Goal: Information Seeking & Learning: Find specific fact

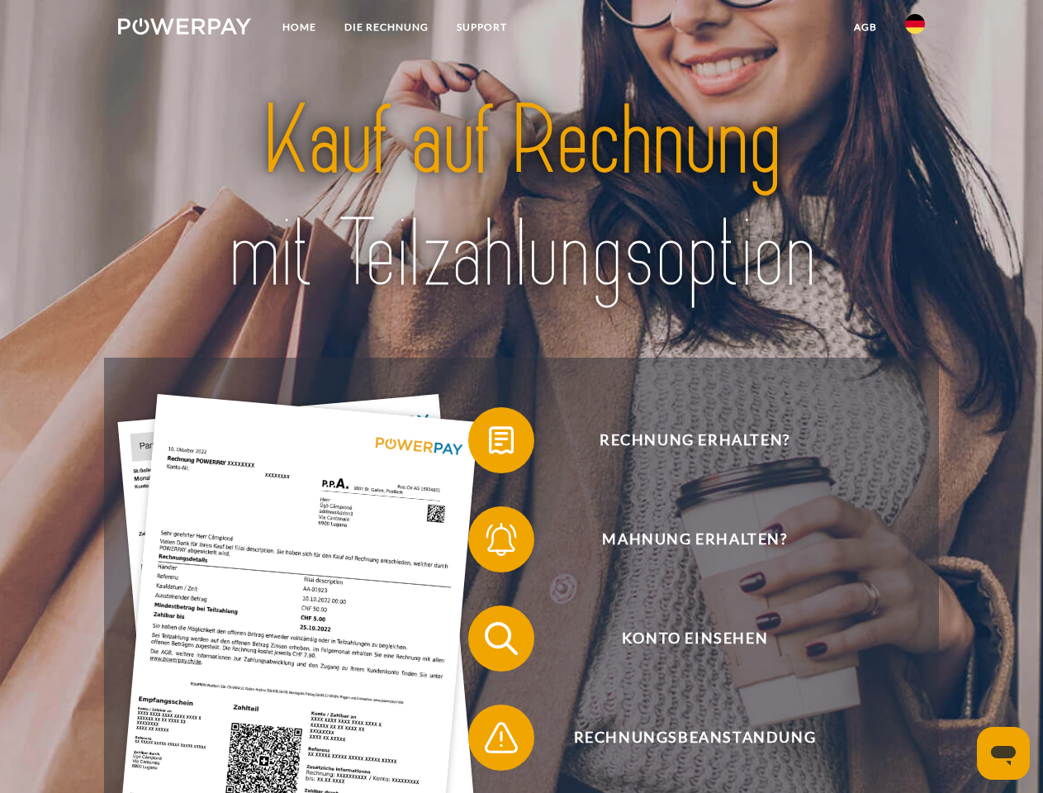
click at [184, 29] on img at bounding box center [184, 26] width 133 height 17
click at [915, 29] on img at bounding box center [915, 24] width 20 height 20
click at [865, 27] on link "agb" at bounding box center [865, 27] width 51 height 30
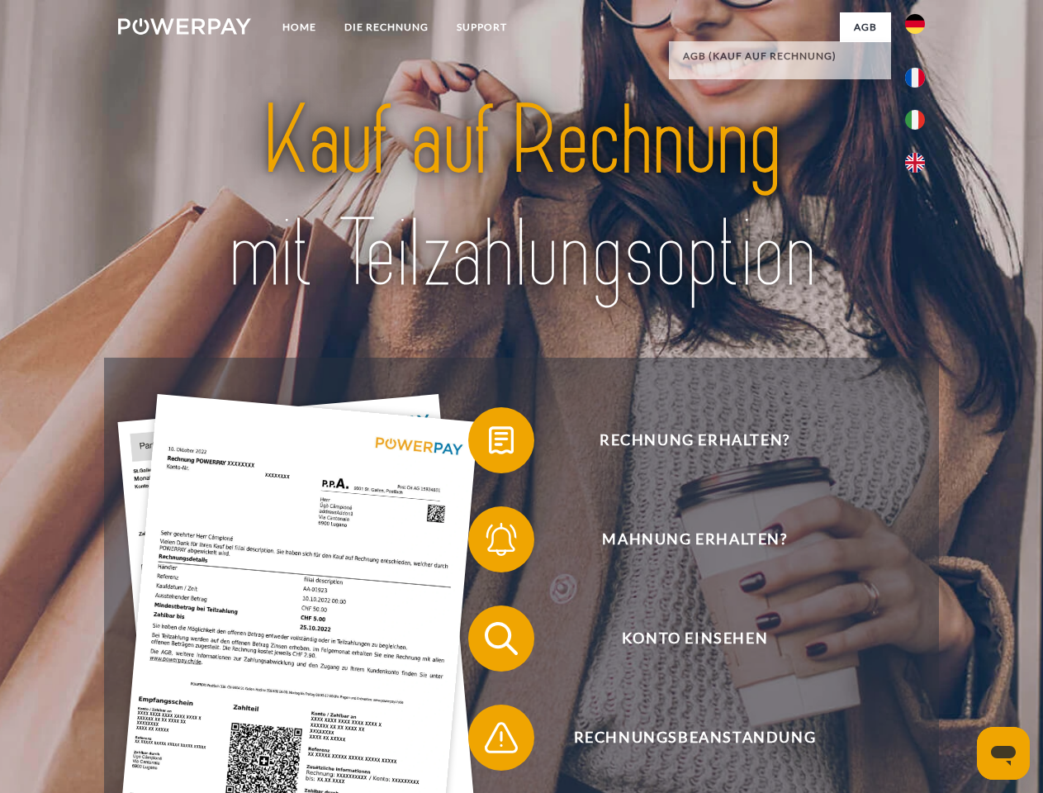
click at [489, 444] on span at bounding box center [476, 440] width 83 height 83
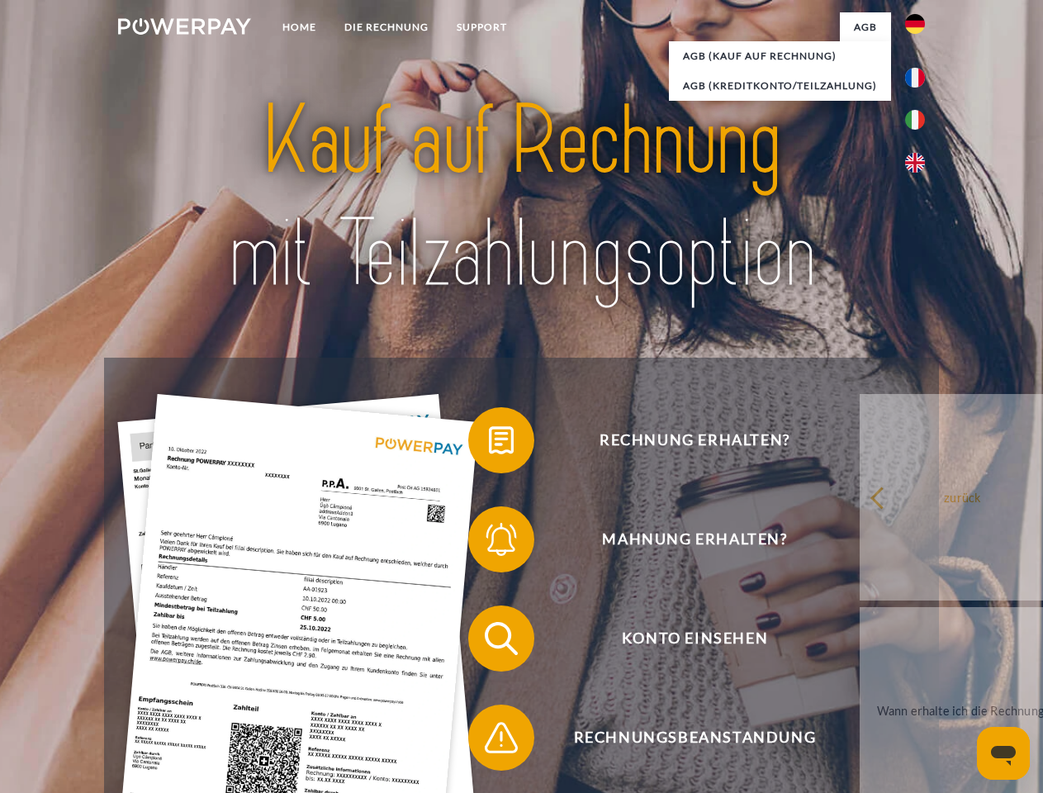
click at [489, 543] on div "Rechnung erhalten? Mahnung erhalten? Konto einsehen" at bounding box center [521, 688] width 834 height 661
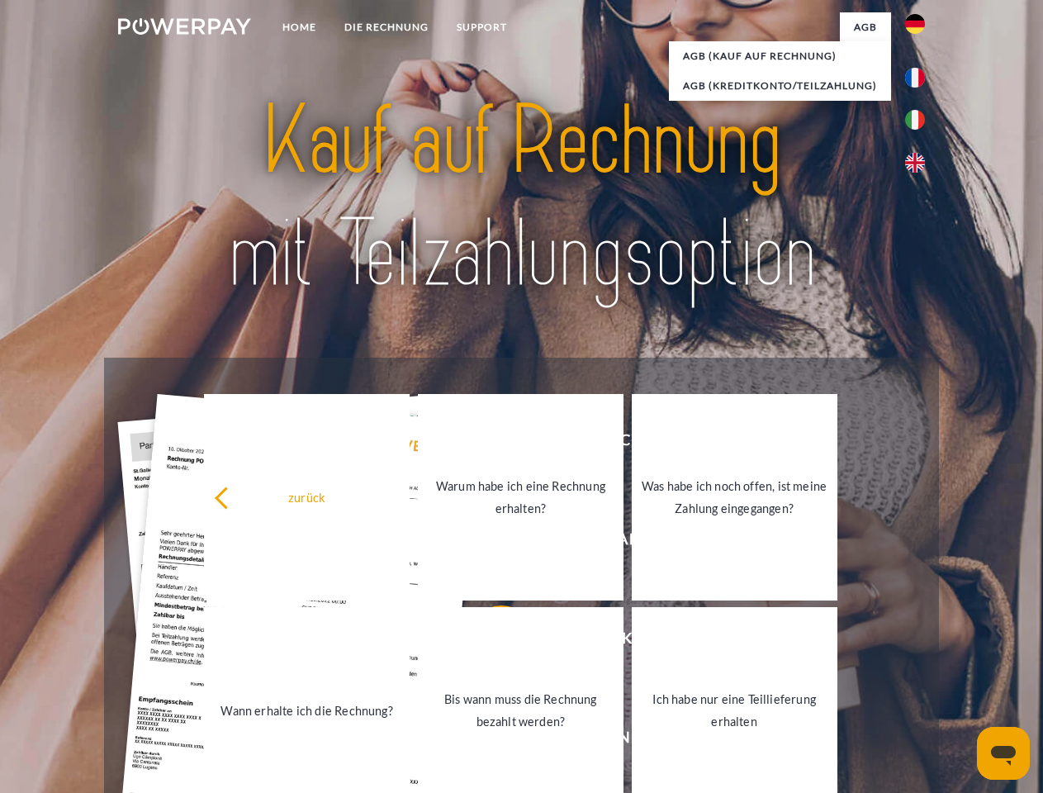
click at [489, 642] on link "Bis wann muss die Rechnung bezahlt werden?" at bounding box center [521, 710] width 206 height 206
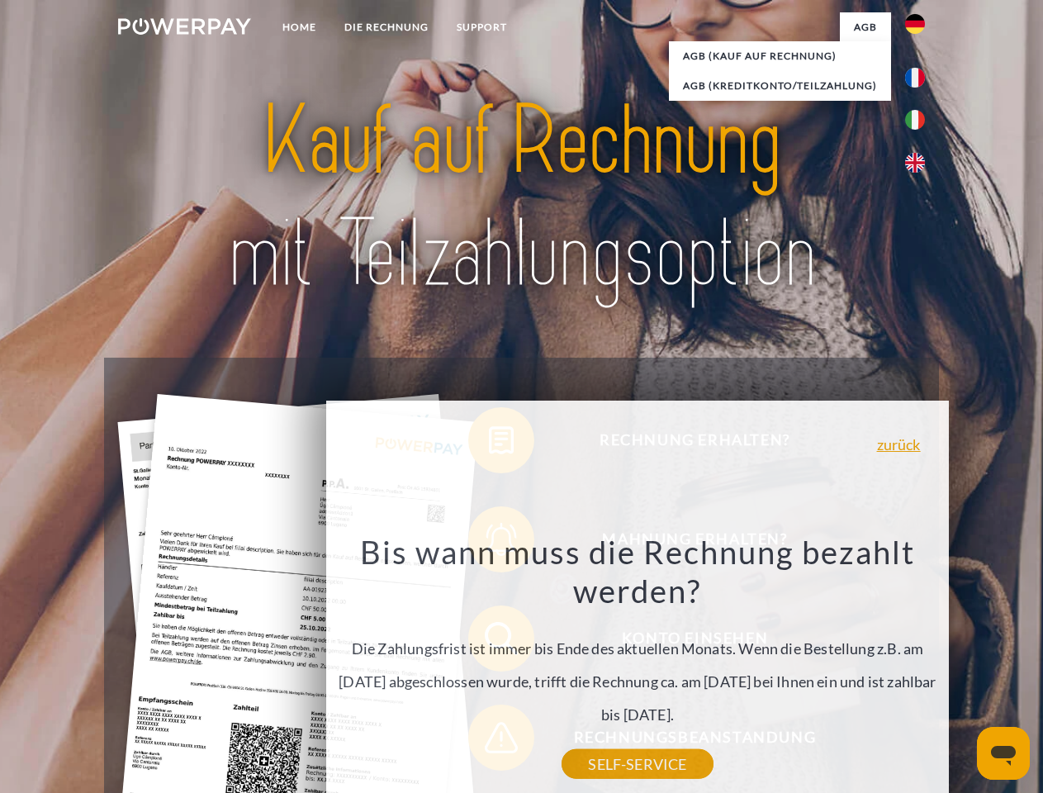
click at [489, 741] on div "Bis wann muss die Rechnung bezahlt werden? Die Zahlungsfrist ist immer bis Ende…" at bounding box center [637, 648] width 603 height 232
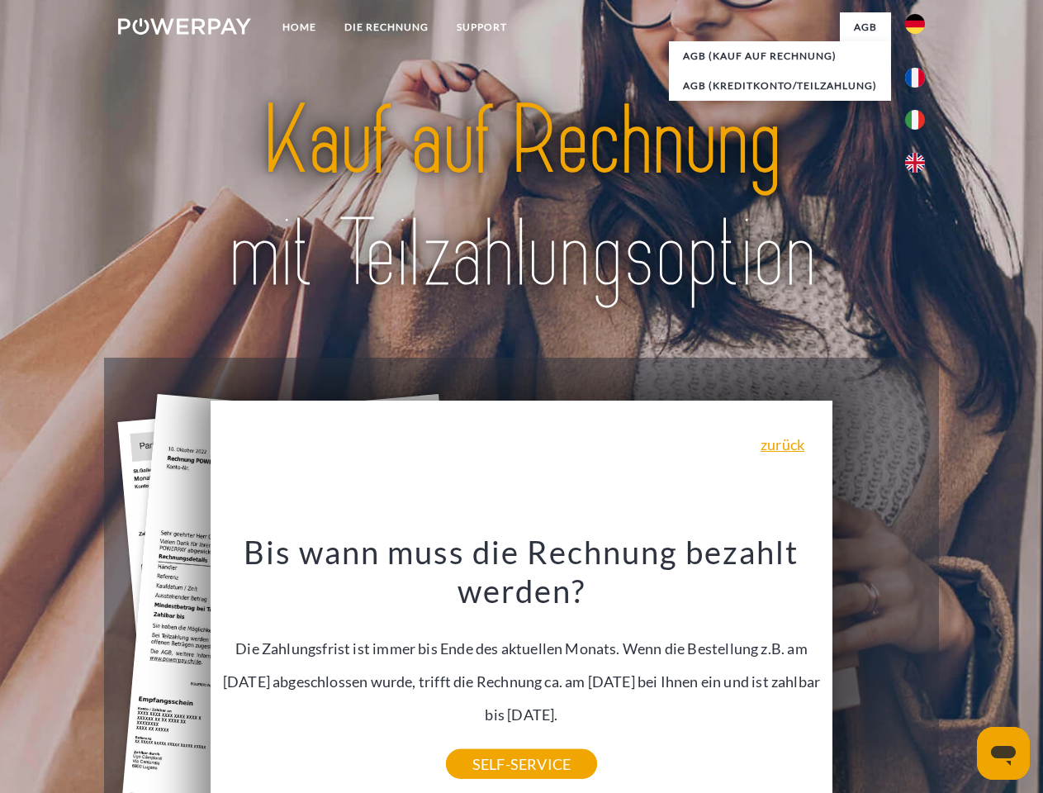
click at [1004, 753] on icon "Messaging-Fenster öffnen" at bounding box center [1003, 756] width 25 height 20
